Goal: Information Seeking & Learning: Compare options

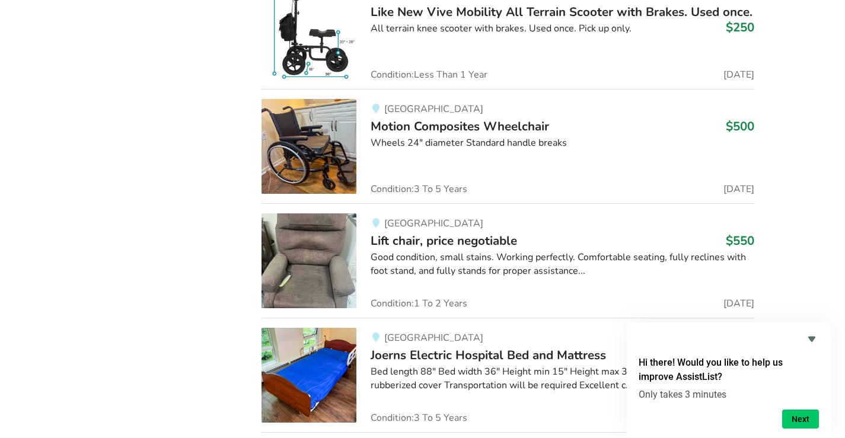
scroll to position [10101, 0]
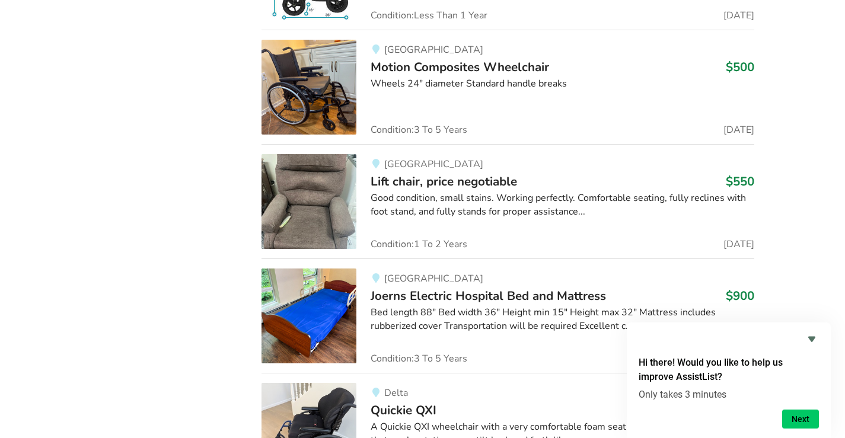
drag, startPoint x: 515, startPoint y: 317, endPoint x: 514, endPoint y: 311, distance: 6.0
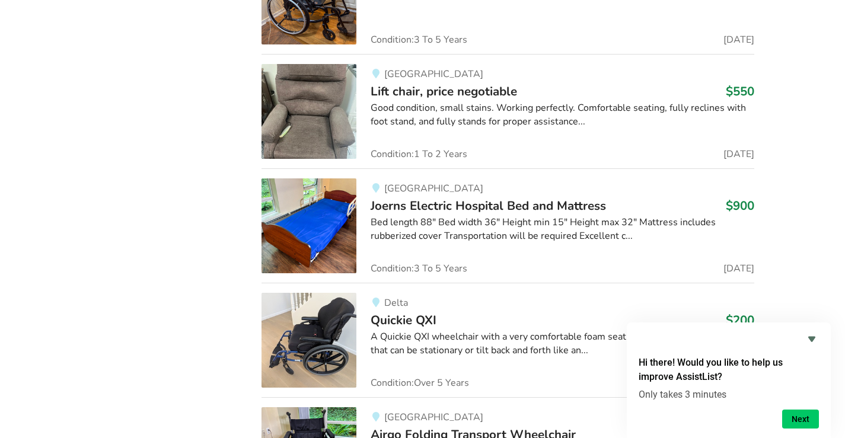
scroll to position [10278, 0]
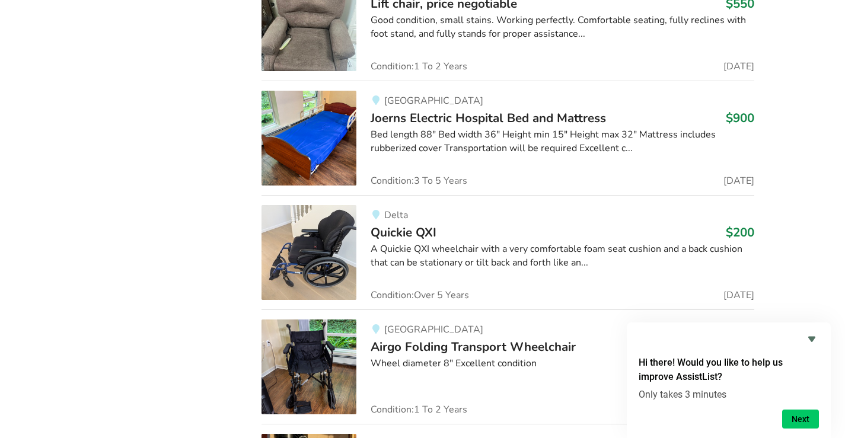
click at [427, 254] on div "A Quickie QXI wheelchair with a very comfortable foam seat cushion and a back c…" at bounding box center [562, 255] width 384 height 27
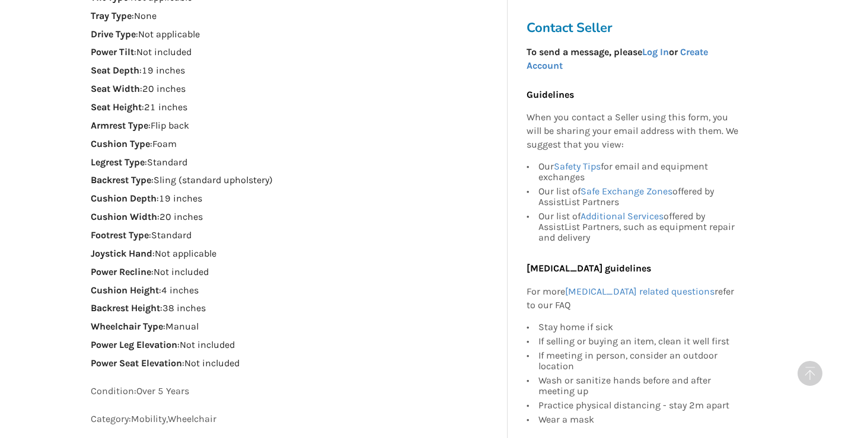
scroll to position [830, 0]
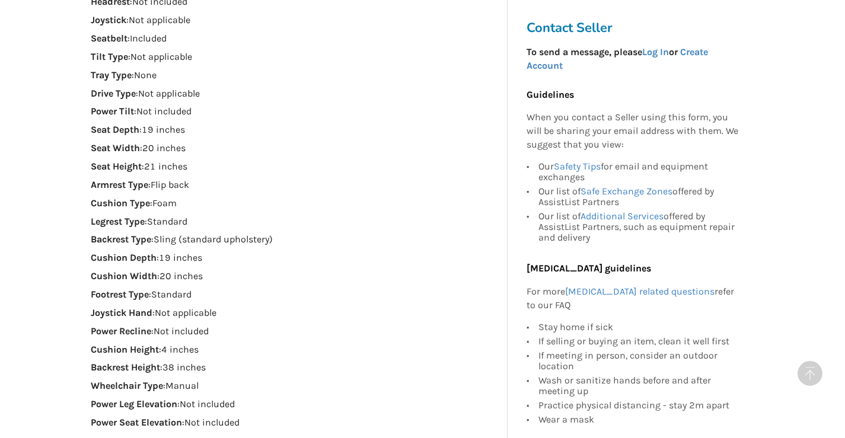
click at [152, 385] on strong "Wheelchair Type" at bounding box center [127, 385] width 72 height 11
click at [123, 379] on div "Wheelchair Properties Cushion : Included Headrest : Not included Joystick : Not…" at bounding box center [294, 192] width 407 height 476
click at [134, 388] on strong "Wheelchair Type" at bounding box center [127, 385] width 72 height 11
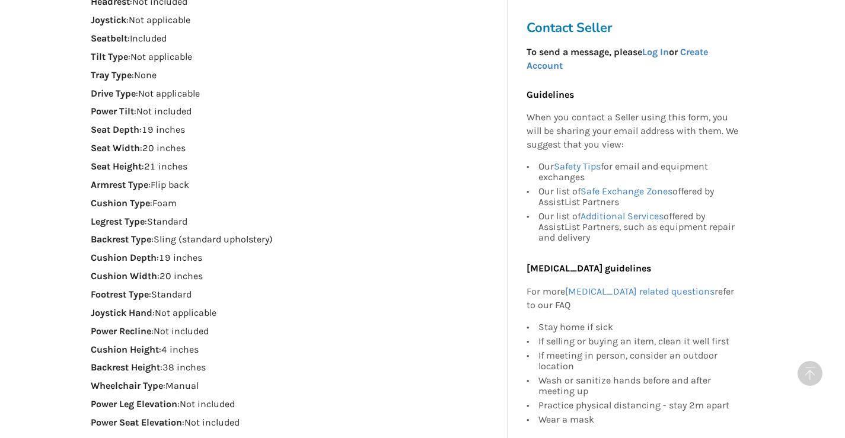
drag, startPoint x: 306, startPoint y: 371, endPoint x: 305, endPoint y: 365, distance: 6.0
click at [305, 366] on p "Backrest Height : 38 inches" at bounding box center [294, 368] width 407 height 14
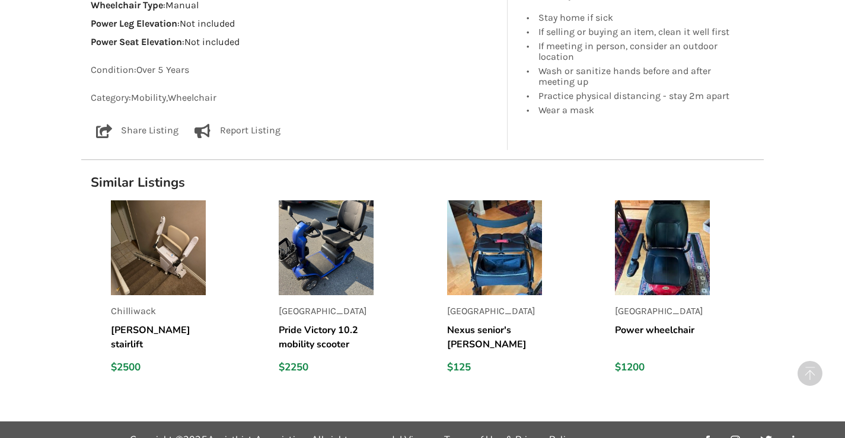
scroll to position [1229, 0]
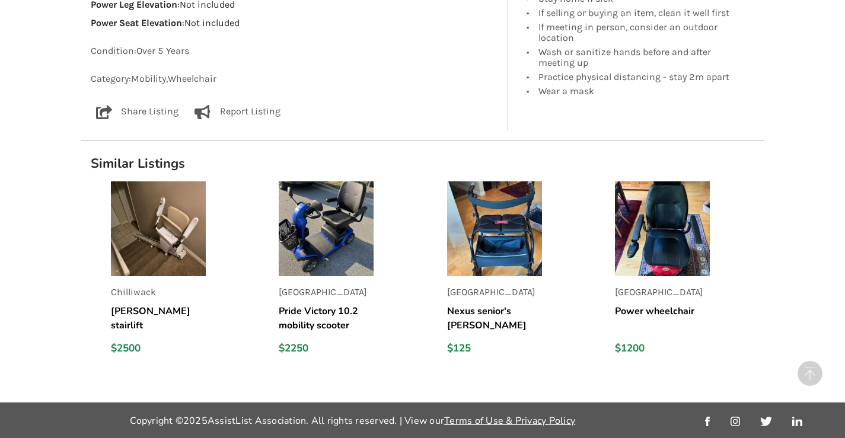
drag, startPoint x: 412, startPoint y: 343, endPoint x: 412, endPoint y: 333, distance: 9.5
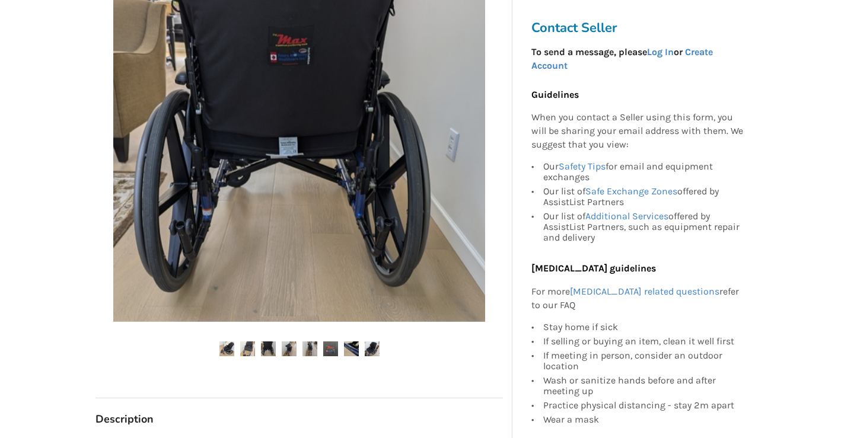
scroll to position [237, 0]
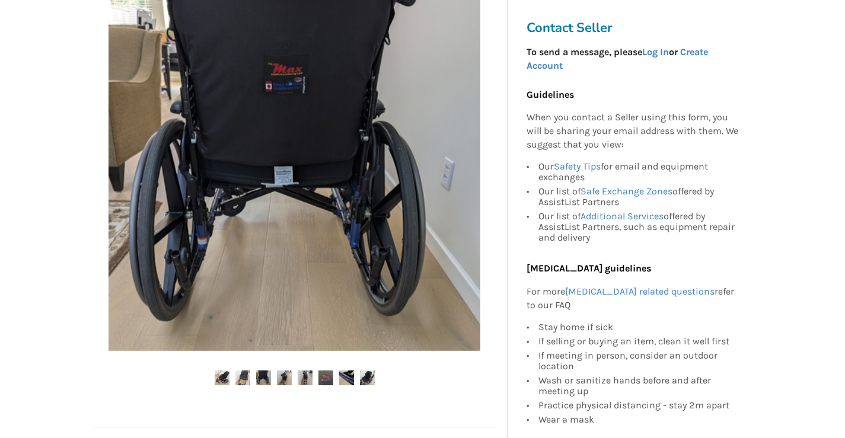
click at [286, 209] on img at bounding box center [294, 165] width 372 height 372
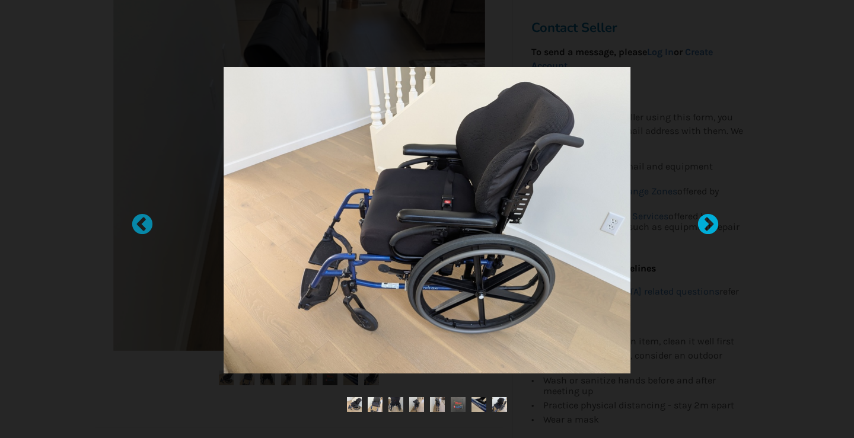
click at [708, 221] on div at bounding box center [702, 219] width 12 height 12
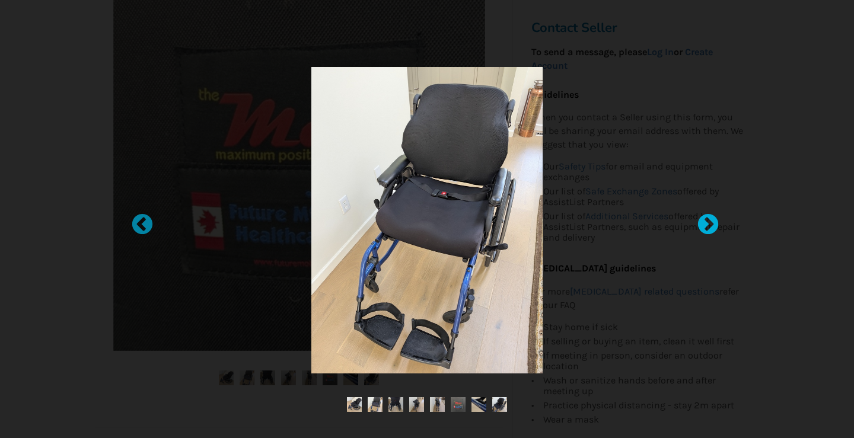
click at [708, 223] on div at bounding box center [702, 219] width 12 height 12
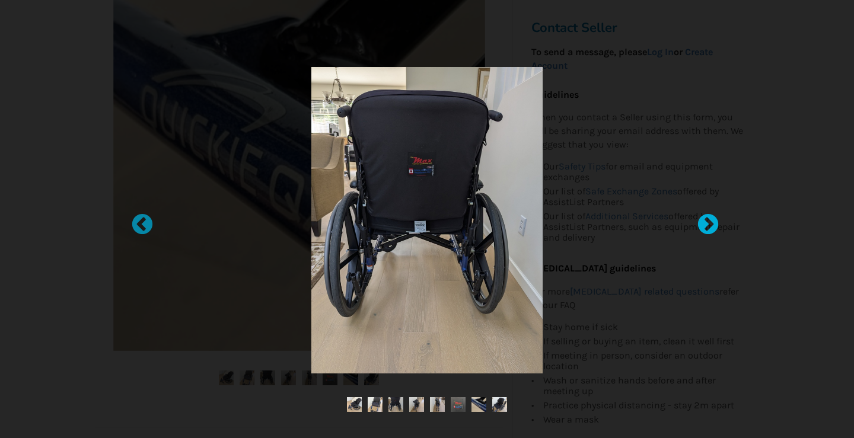
click at [708, 223] on div at bounding box center [702, 219] width 12 height 12
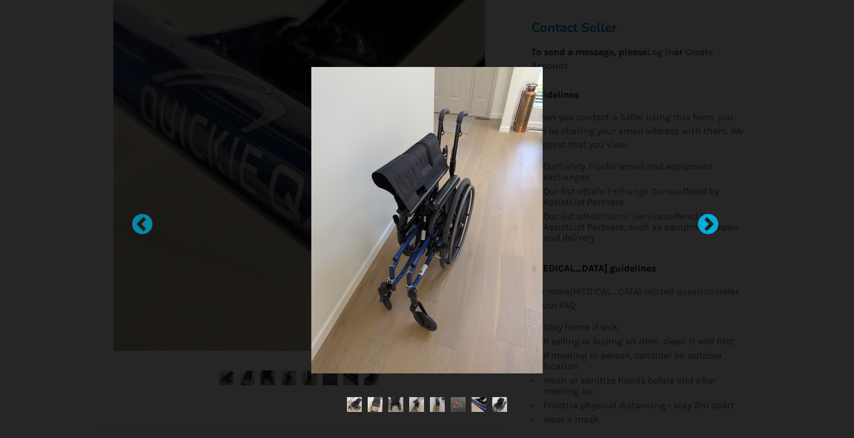
click at [708, 223] on div at bounding box center [702, 219] width 12 height 12
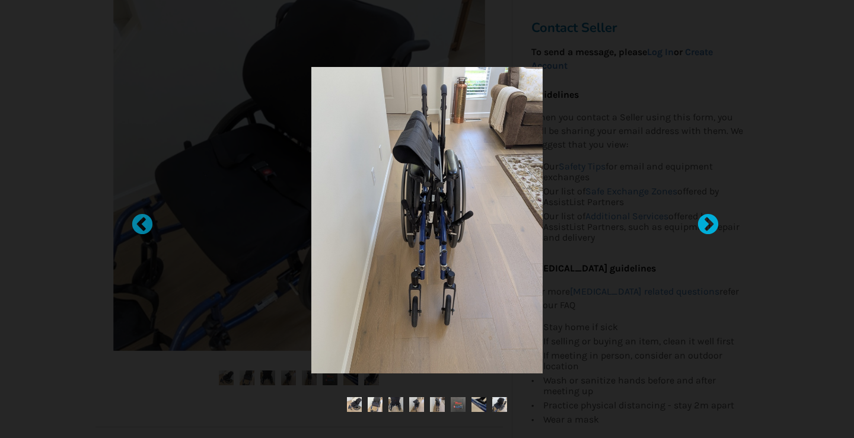
click at [708, 223] on div at bounding box center [702, 219] width 12 height 12
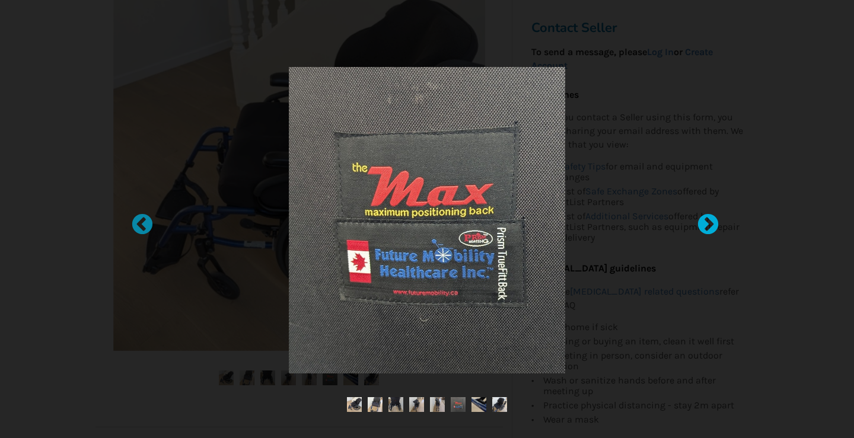
click at [708, 223] on div at bounding box center [702, 219] width 12 height 12
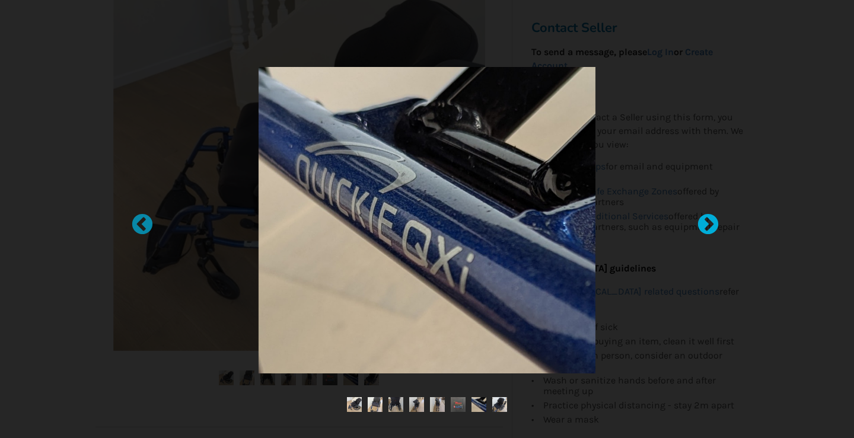
click at [708, 223] on div at bounding box center [702, 219] width 12 height 12
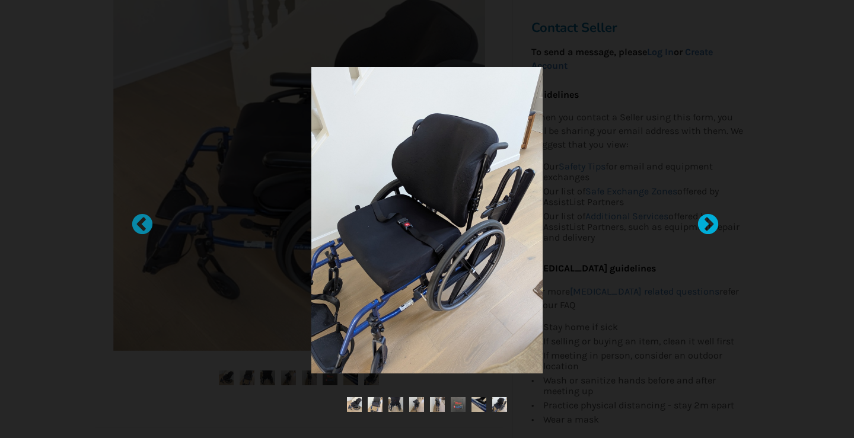
click at [708, 223] on div at bounding box center [702, 219] width 12 height 12
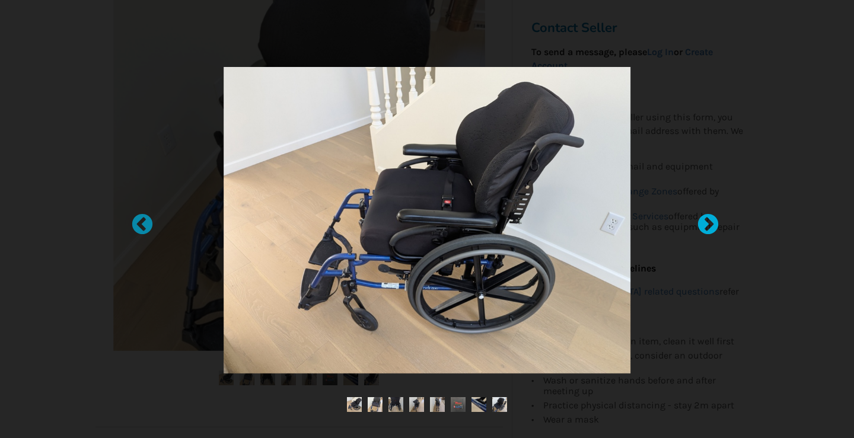
click at [708, 223] on div at bounding box center [702, 219] width 12 height 12
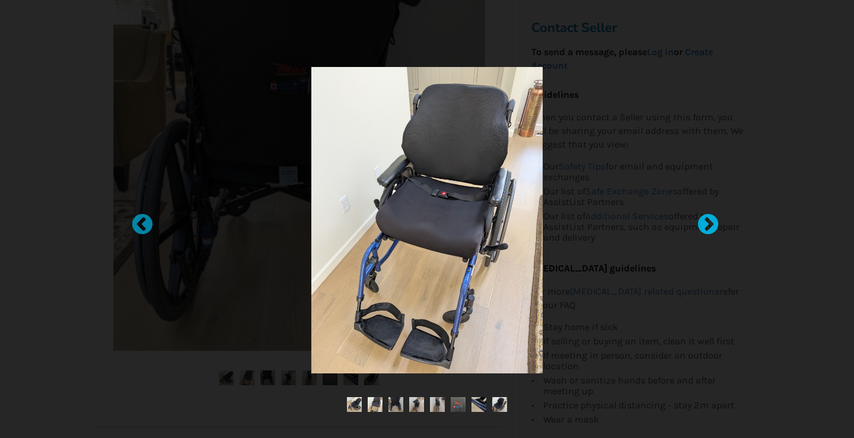
click at [708, 223] on div at bounding box center [702, 219] width 12 height 12
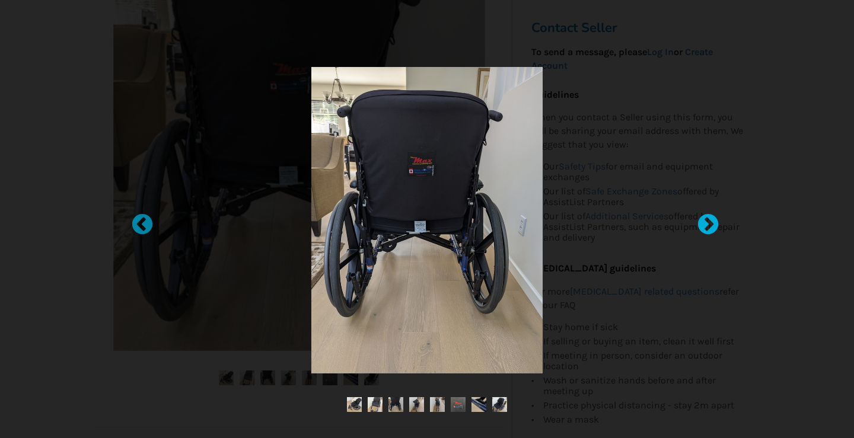
click at [708, 223] on div at bounding box center [702, 219] width 12 height 12
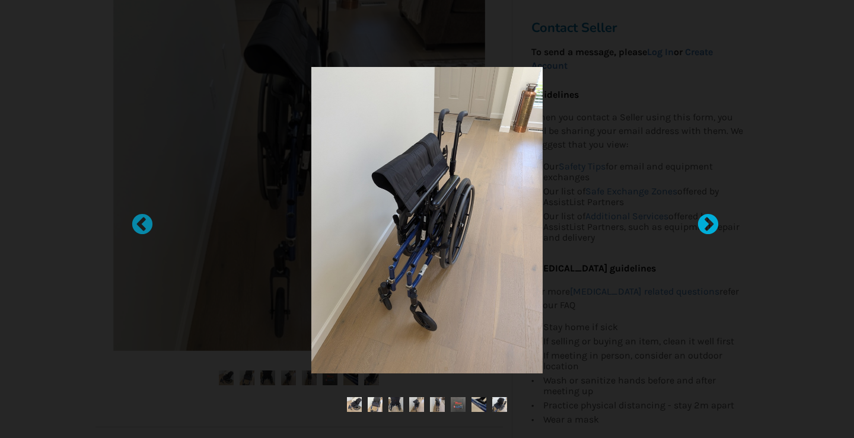
click at [708, 223] on div at bounding box center [702, 219] width 12 height 12
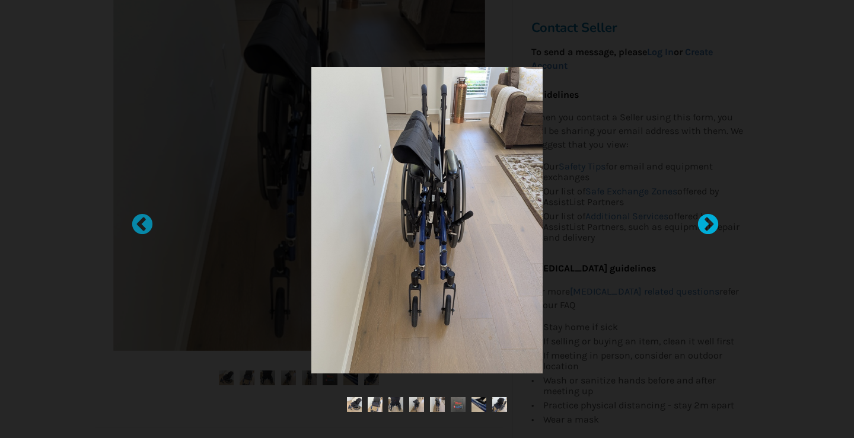
click at [708, 223] on div at bounding box center [702, 219] width 12 height 12
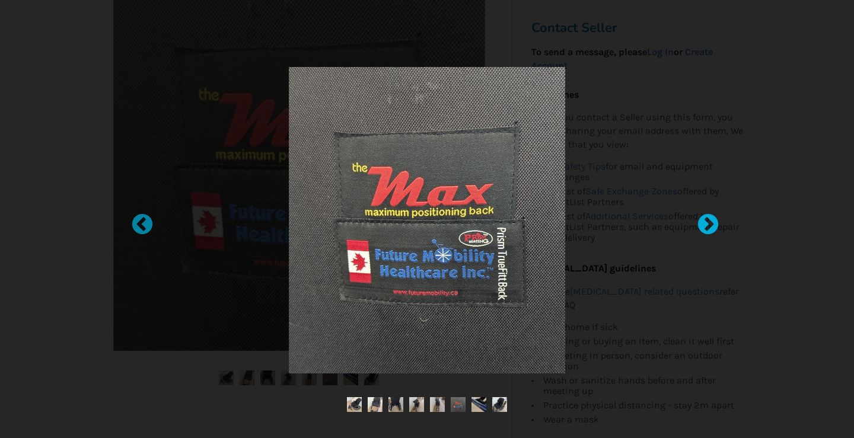
click at [708, 224] on div at bounding box center [702, 219] width 12 height 12
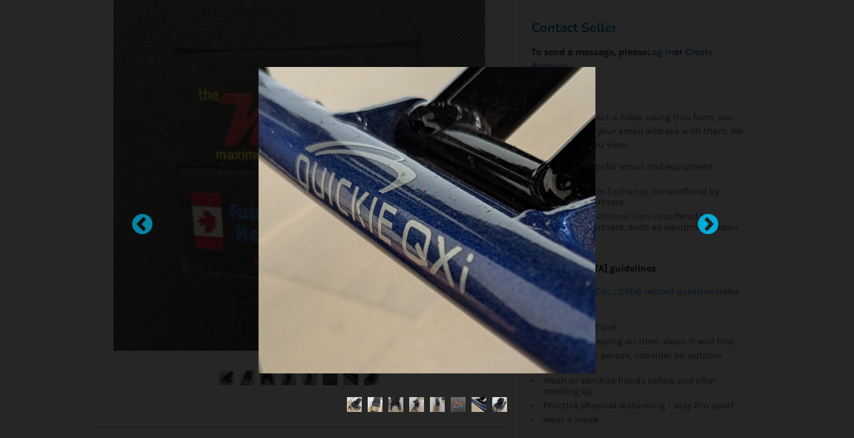
click at [708, 224] on div at bounding box center [702, 219] width 12 height 12
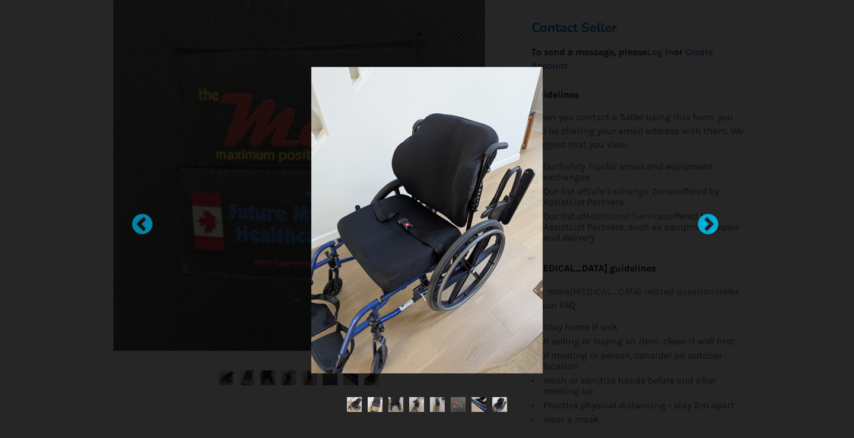
click at [708, 224] on div at bounding box center [702, 219] width 12 height 12
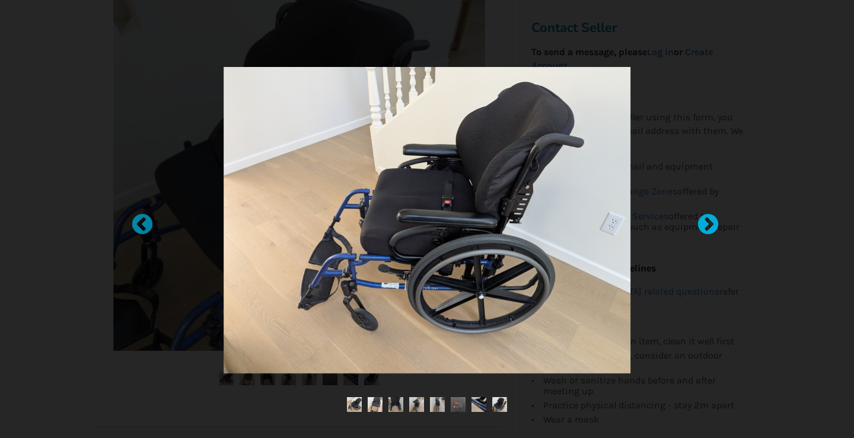
click at [707, 218] on div at bounding box center [702, 219] width 12 height 12
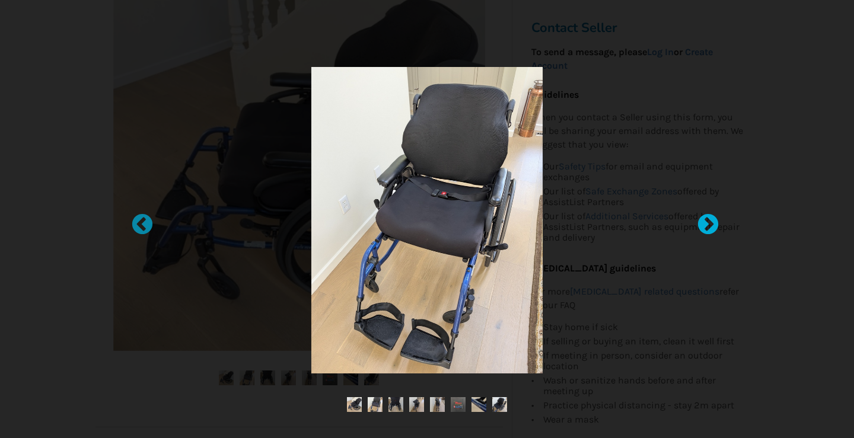
click at [705, 222] on div at bounding box center [702, 219] width 12 height 12
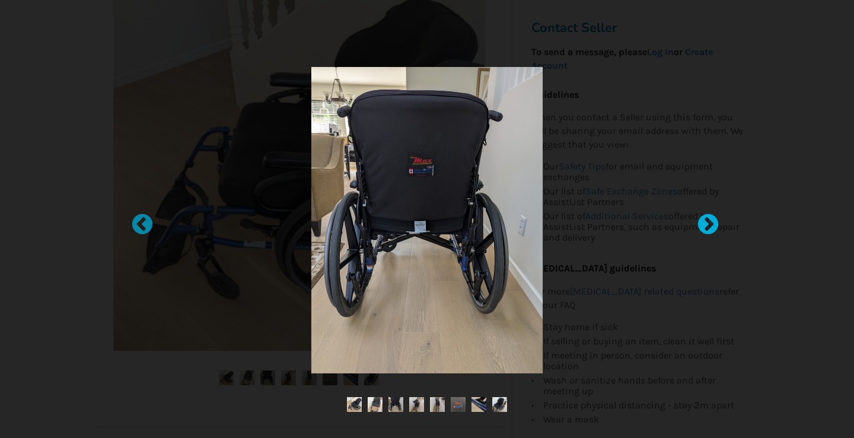
click at [705, 223] on div at bounding box center [702, 219] width 12 height 12
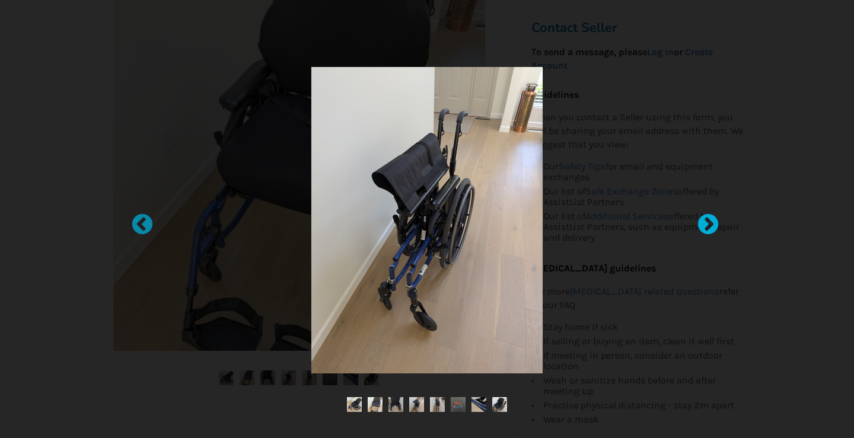
click at [705, 223] on div at bounding box center [702, 219] width 12 height 12
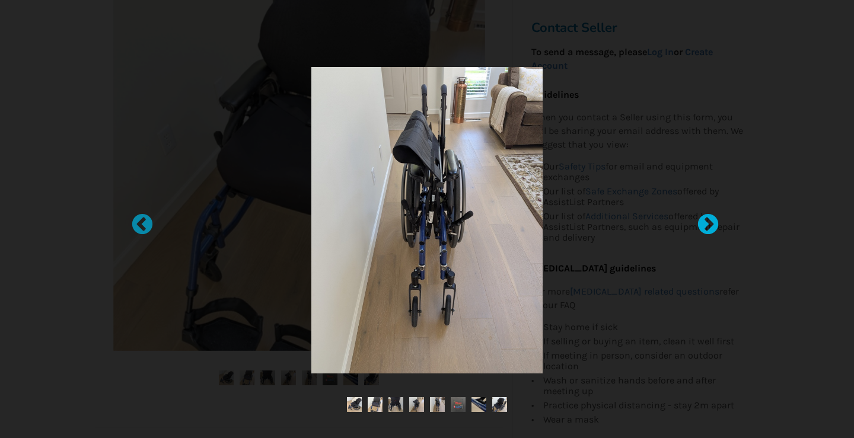
click at [705, 223] on div at bounding box center [702, 219] width 12 height 12
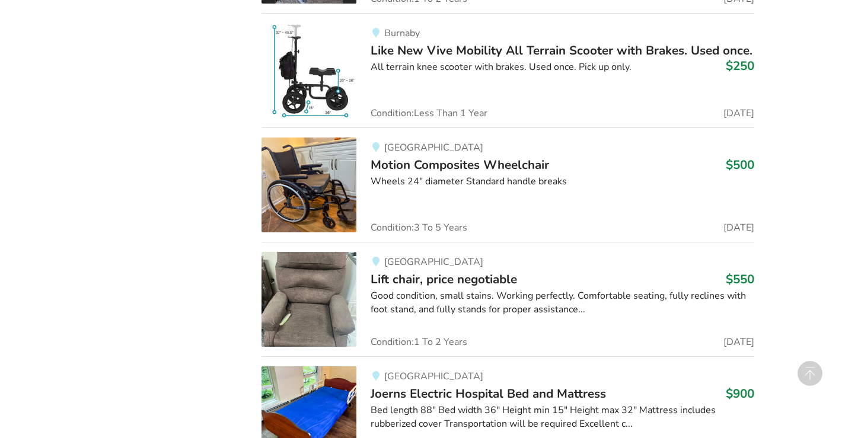
scroll to position [10101, 0]
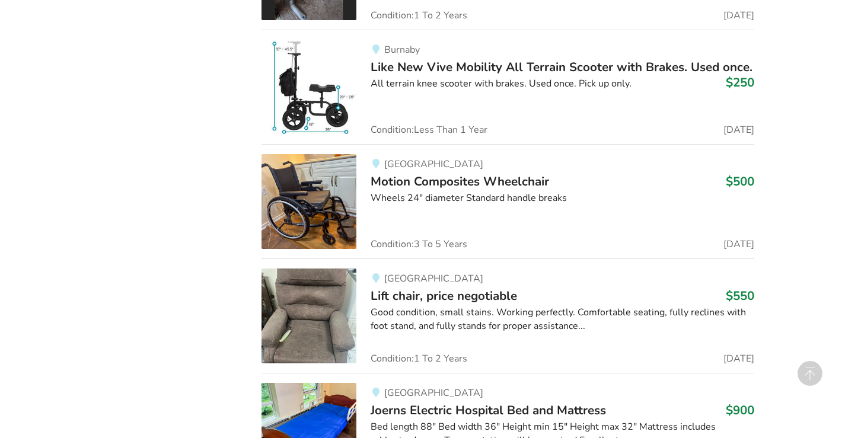
click at [465, 173] on span "Motion Composites Wheelchair" at bounding box center [459, 181] width 178 height 17
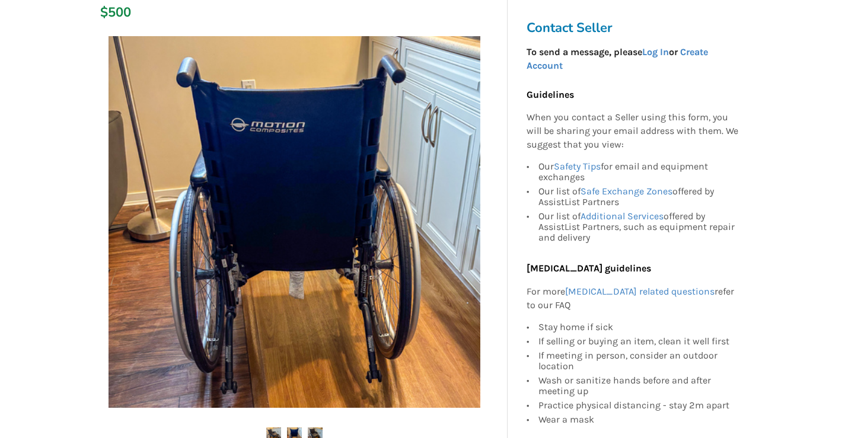
scroll to position [178, 0]
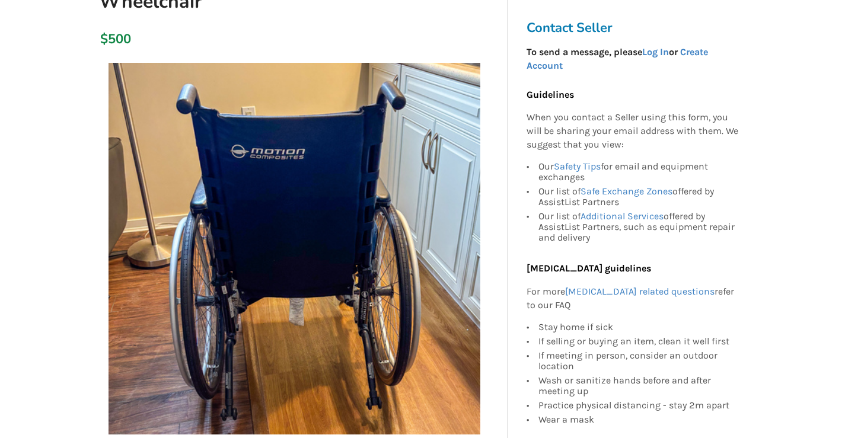
click at [274, 398] on div at bounding box center [294, 274] width 407 height 435
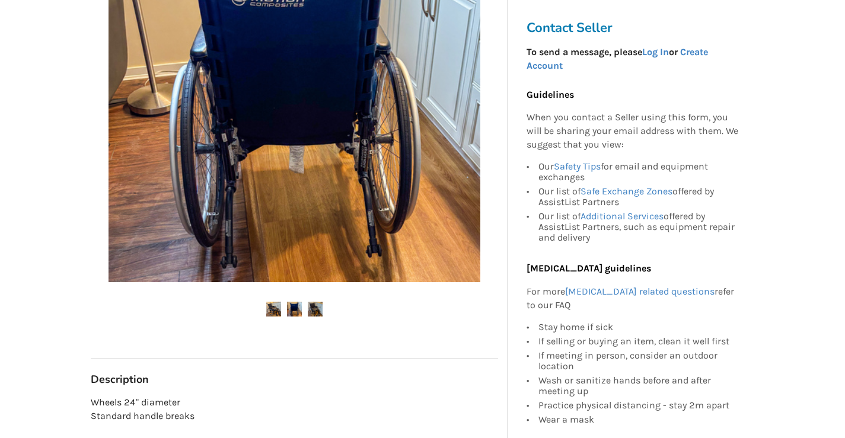
scroll to position [356, 0]
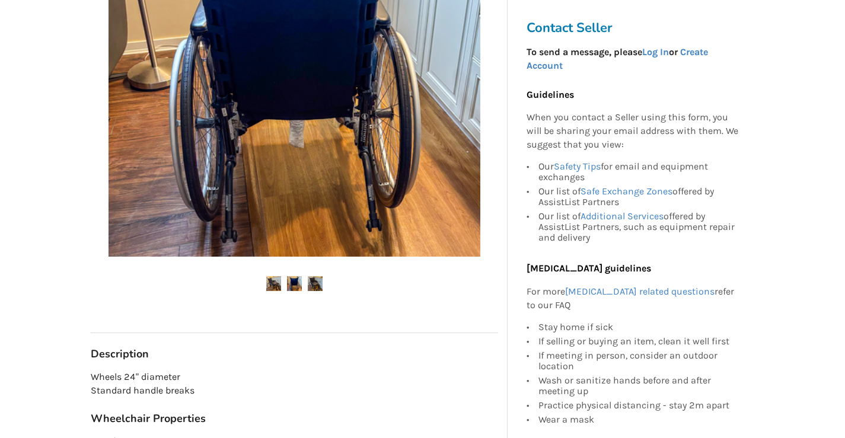
click at [275, 281] on img at bounding box center [273, 283] width 15 height 15
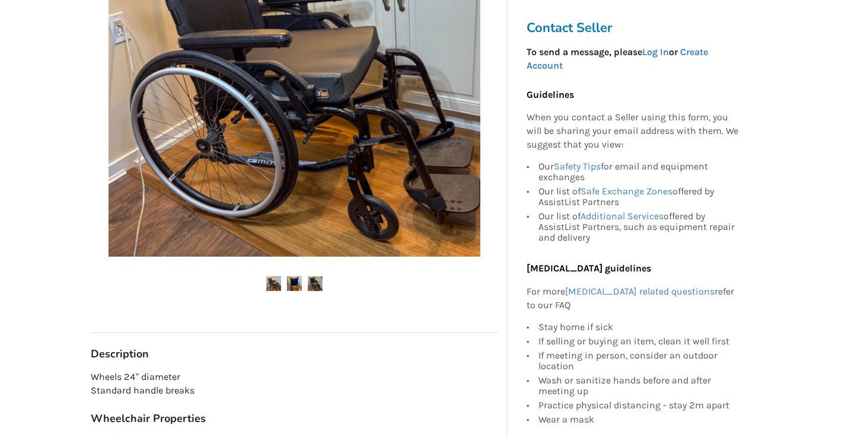
scroll to position [296, 0]
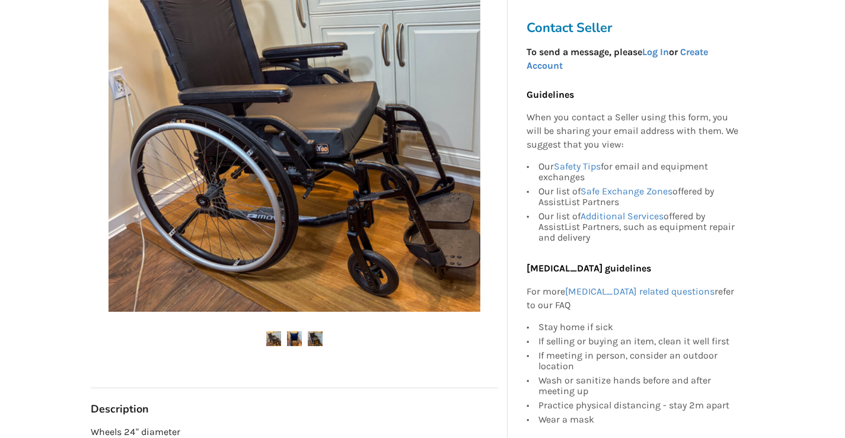
click at [294, 285] on div at bounding box center [294, 123] width 407 height 378
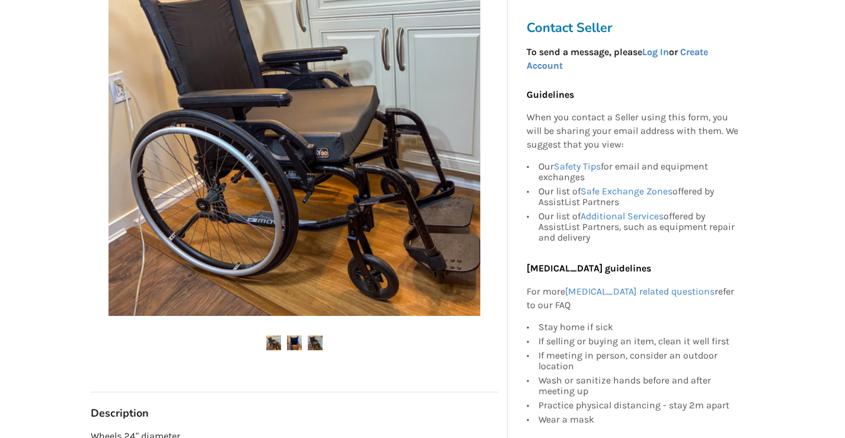
click at [314, 344] on img at bounding box center [315, 343] width 15 height 15
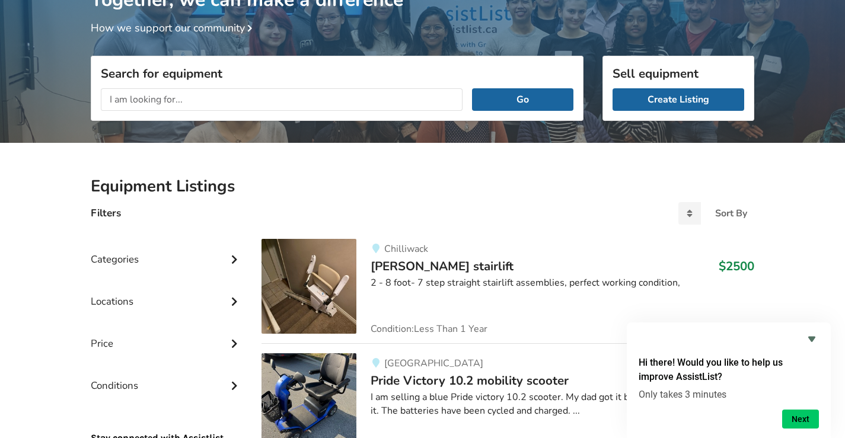
scroll to position [82, 0]
